Goal: Information Seeking & Learning: Learn about a topic

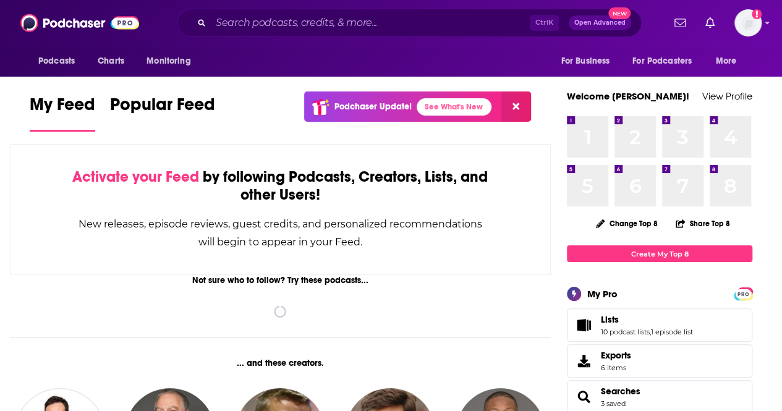
click at [332, 8] on div "Podcasts Charts Monitoring Ctrl K Open Advanced New For Business For Podcasters…" at bounding box center [391, 23] width 782 height 46
click at [332, 27] on input "Search podcasts, credits, & more..." at bounding box center [370, 23] width 319 height 20
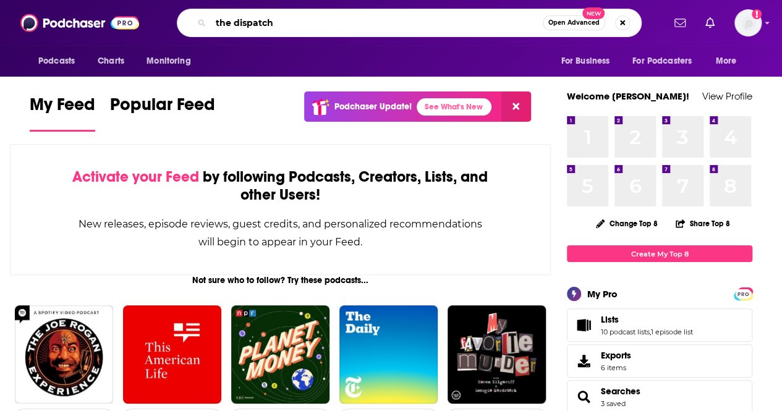
type input "the dispatch"
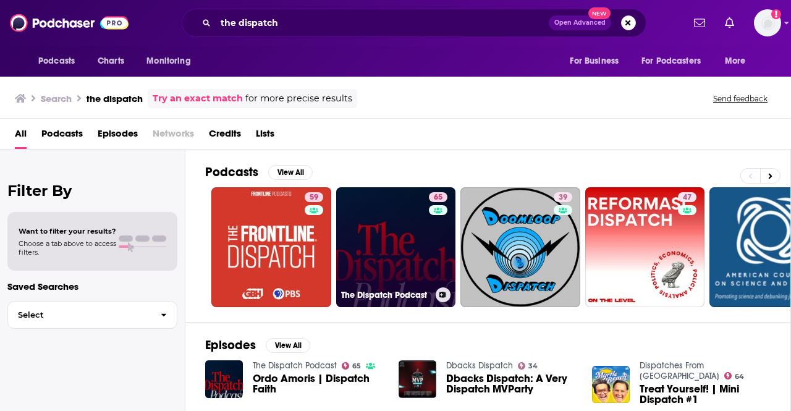
click at [398, 215] on link "65 The Dispatch Podcast" at bounding box center [396, 247] width 120 height 120
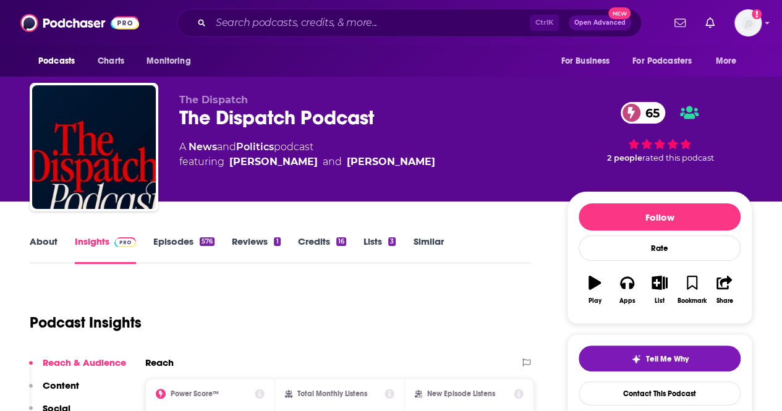
click at [183, 240] on link "Episodes 576" at bounding box center [183, 249] width 61 height 28
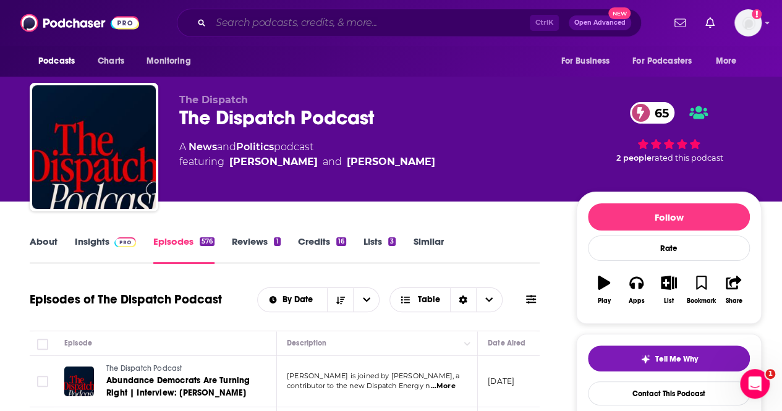
click at [267, 23] on input "Search podcasts, credits, & more..." at bounding box center [370, 23] width 319 height 20
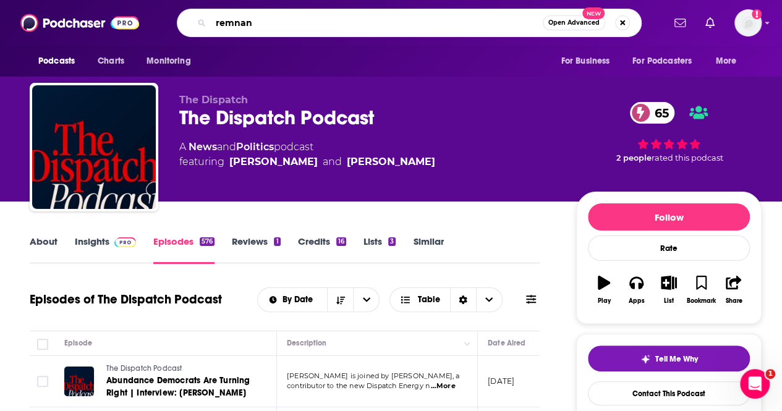
type input "remnant"
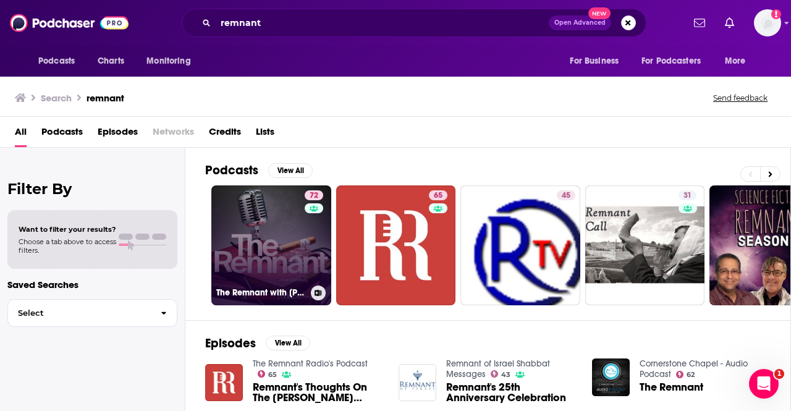
click at [263, 245] on link "72 The Remnant with [PERSON_NAME]" at bounding box center [271, 245] width 120 height 120
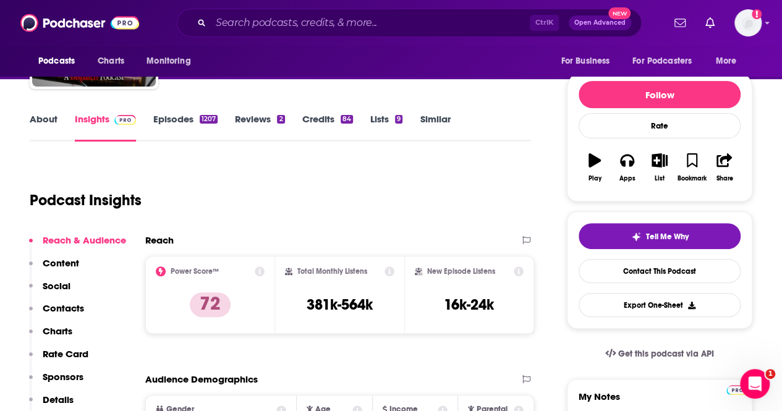
scroll to position [124, 0]
